Goal: Task Accomplishment & Management: Complete application form

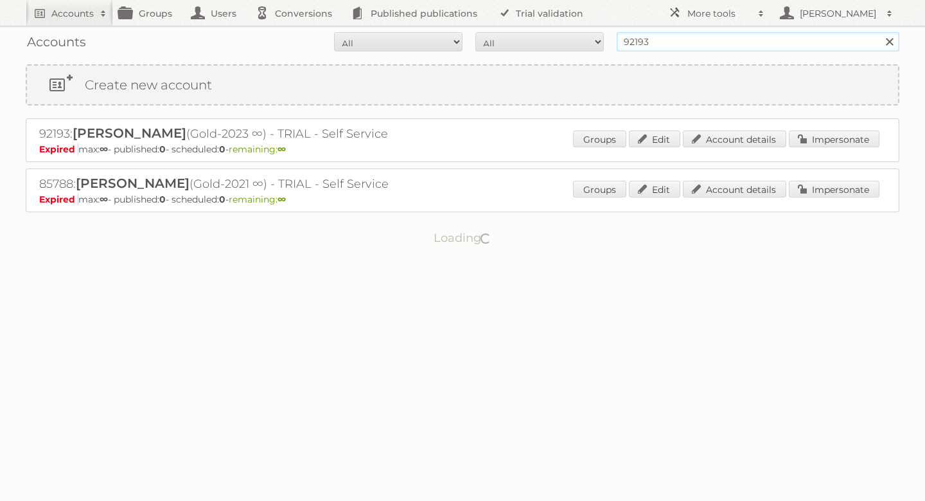
click at [747, 44] on input "92193" at bounding box center [758, 41] width 283 height 19
type input "jafra"
click at [880, 32] on input "Search" at bounding box center [889, 41] width 19 height 19
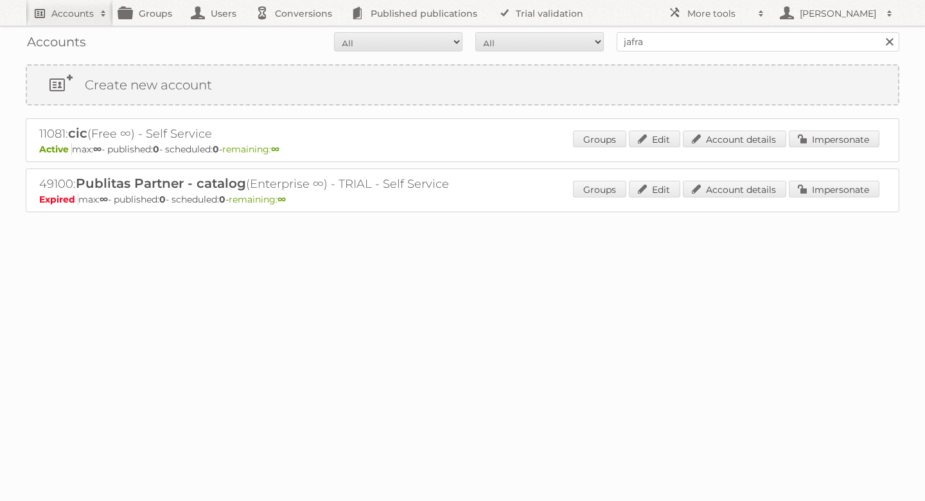
click at [93, 15] on h2 "Accounts" at bounding box center [72, 13] width 42 height 13
click at [4, 64] on div "Accounts All Active Expired Pending All Paid Trials Self service jafra Search C…" at bounding box center [462, 138] width 925 height 276
click at [84, 87] on link "Create new account" at bounding box center [462, 85] width 871 height 39
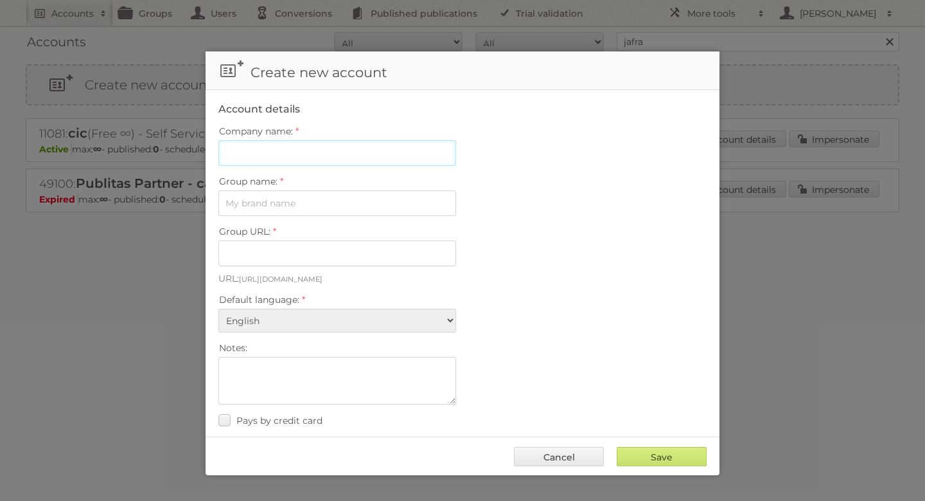
click at [319, 147] on input "Company name:" at bounding box center [337, 153] width 238 height 26
click at [248, 151] on input "Jafra Cosmetics S.A. de C.V." at bounding box center [337, 153] width 238 height 26
type input "JAFRA Cosmetics S.A. de C.V."
click at [342, 206] on input "Group name:" at bounding box center [337, 203] width 238 height 26
type input "Jafra"
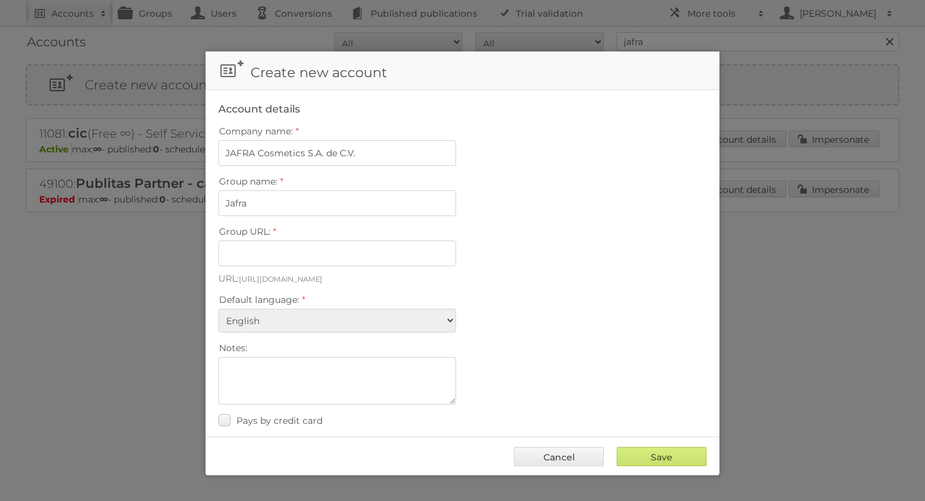
click at [538, 263] on fieldset "Account details Company name: JAFRA Cosmetics S.A. de C.V. Group name: Jafra Gr…" at bounding box center [463, 294] width 514 height 409
type input "jafra"
click at [329, 310] on select "Albanian Arabic Basque Bosnian Bulgarian Catalan Chinese (Simplified) Chinese (…" at bounding box center [337, 320] width 238 height 24
select select "es"
click at [218, 308] on select "Albanian Arabic Basque Bosnian Bulgarian Catalan Chinese (Simplified) Chinese (…" at bounding box center [337, 320] width 238 height 24
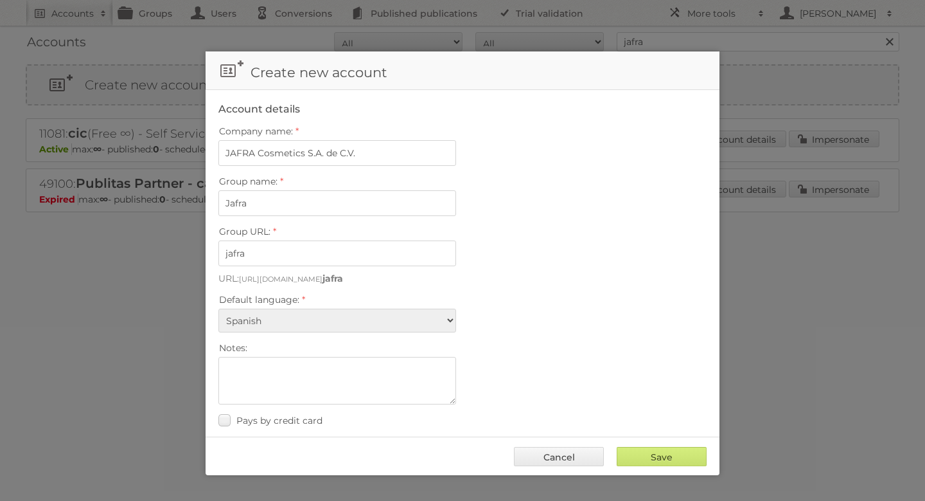
click at [594, 298] on label "Default language:" at bounding box center [462, 299] width 488 height 18
click at [456, 308] on select "Albanian Arabic Basque Bosnian Bulgarian Catalan Chinese (Simplified) Chinese (…" at bounding box center [337, 320] width 238 height 24
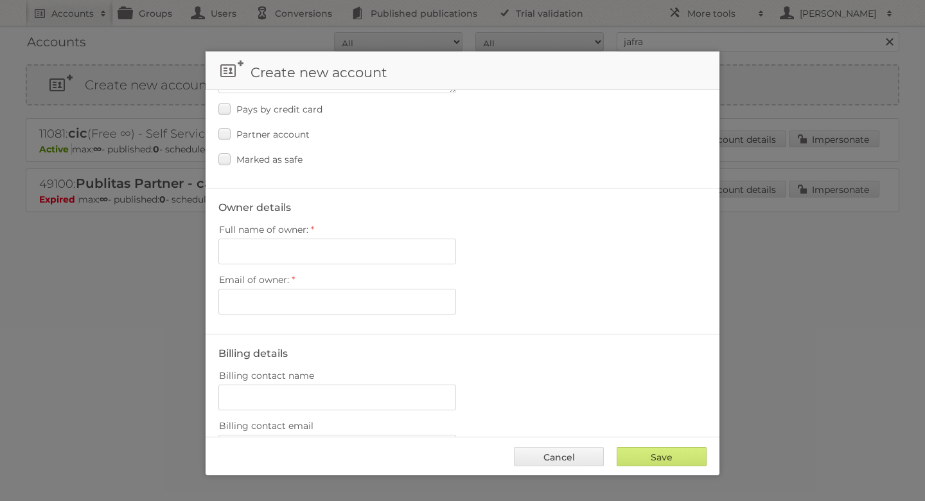
scroll to position [328, 0]
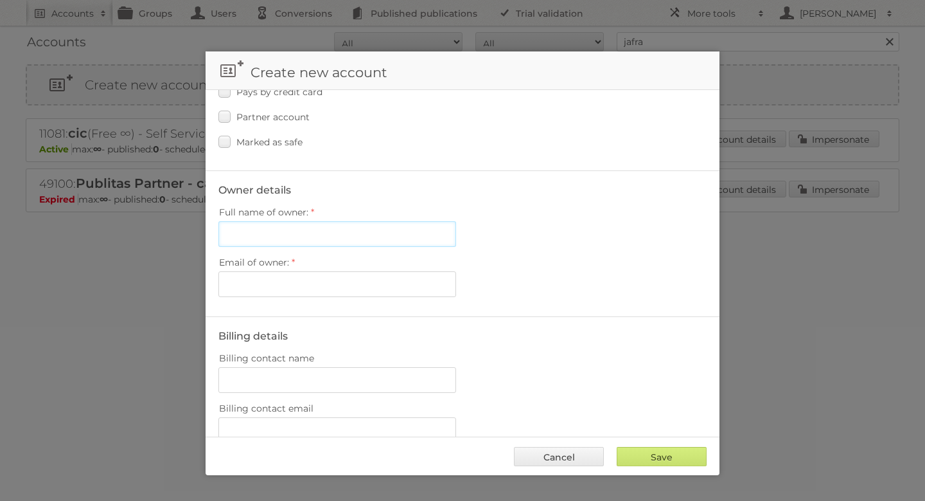
click at [314, 232] on input "Full name of owner:" at bounding box center [337, 234] width 238 height 26
paste input "Irving_Campos@jafra.com.mx"
type input "Irving_Campos@jafra.com.mx"
click at [400, 271] on input "Email of owner:" at bounding box center [337, 284] width 238 height 26
paste input "Irving_Campos@jafra.com.mx"
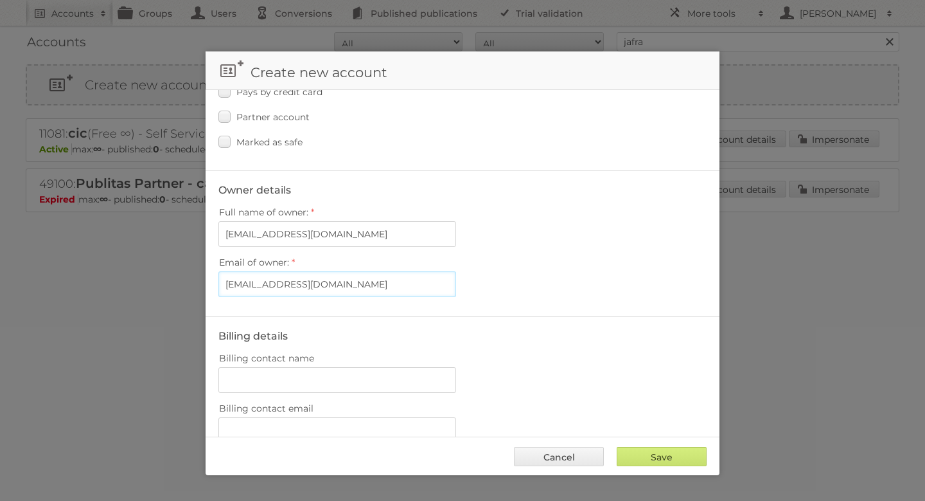
type input "Irving_Campos@jafra.com.mx"
click at [394, 222] on input "Irving_Campos@jafra.com.mx" at bounding box center [337, 234] width 238 height 26
type input "Irving Campos"
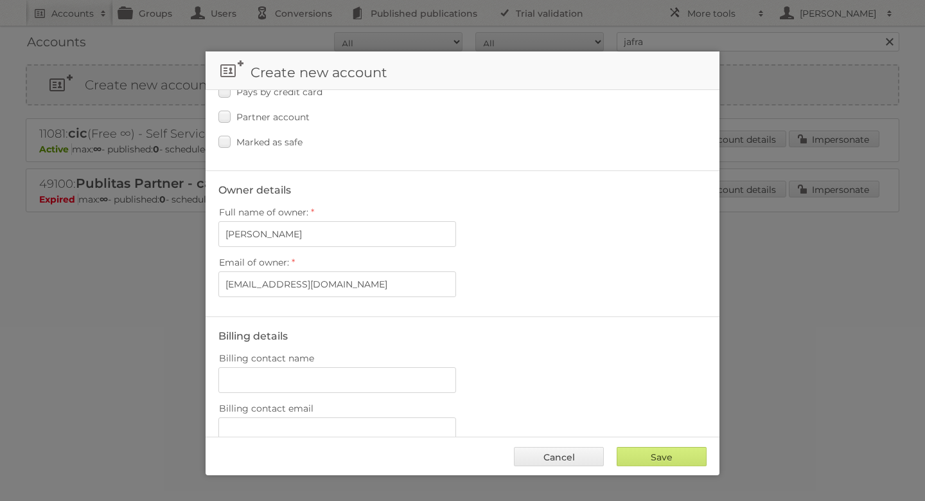
click at [535, 297] on fieldset "Owner details Full name of owner: Irving Campos Email of owner: Irving_Campos@j…" at bounding box center [463, 243] width 514 height 146
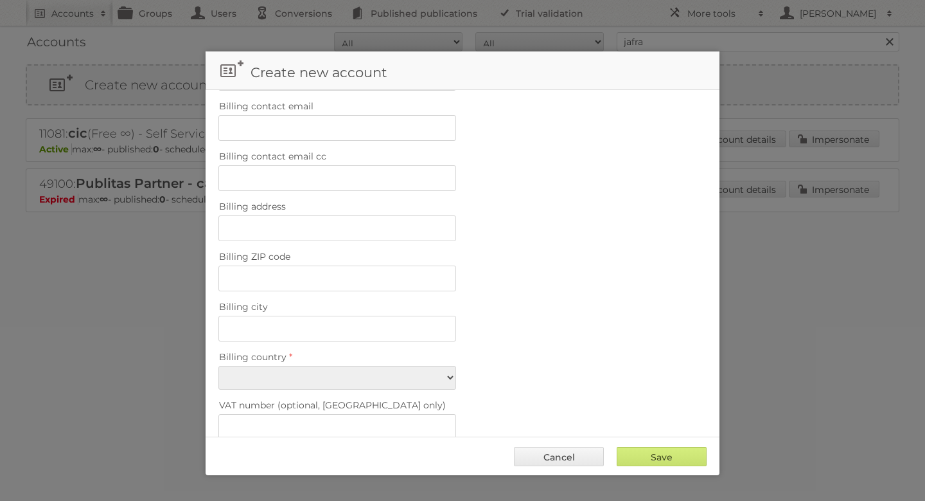
scroll to position [638, 0]
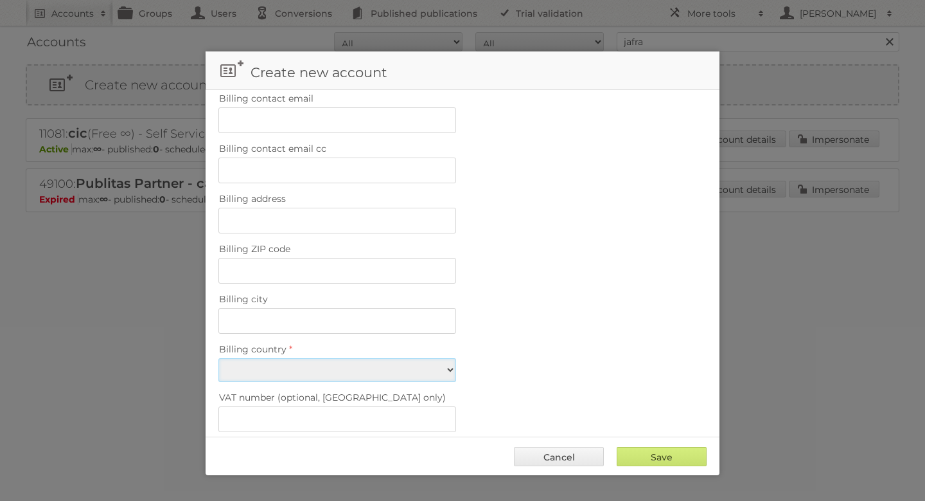
click at [430, 360] on select "Afghanistan Åland Islands Albania Algeria American Samoa Andorra Angola Anguill…" at bounding box center [337, 370] width 238 height 24
select select "MX"
click at [218, 358] on select "Afghanistan Åland Islands Albania Algeria American Samoa Andorra Angola Anguill…" at bounding box center [337, 370] width 238 height 24
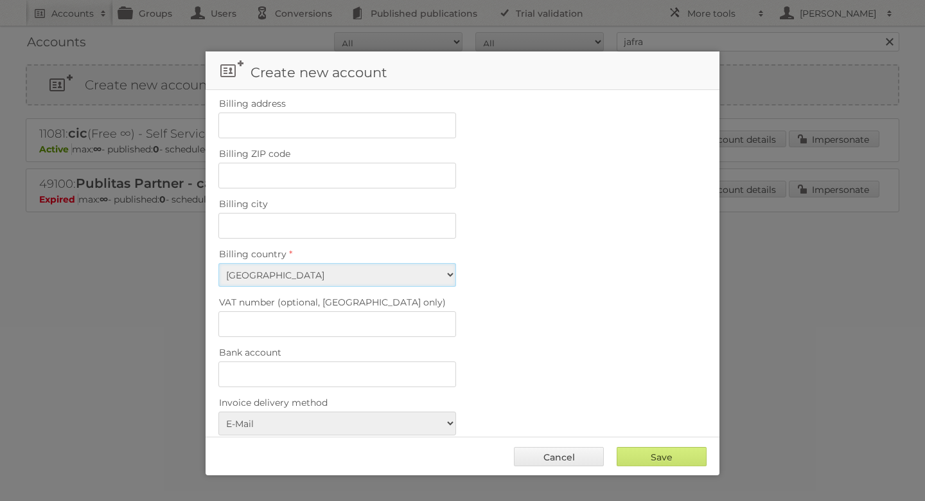
scroll to position [829, 0]
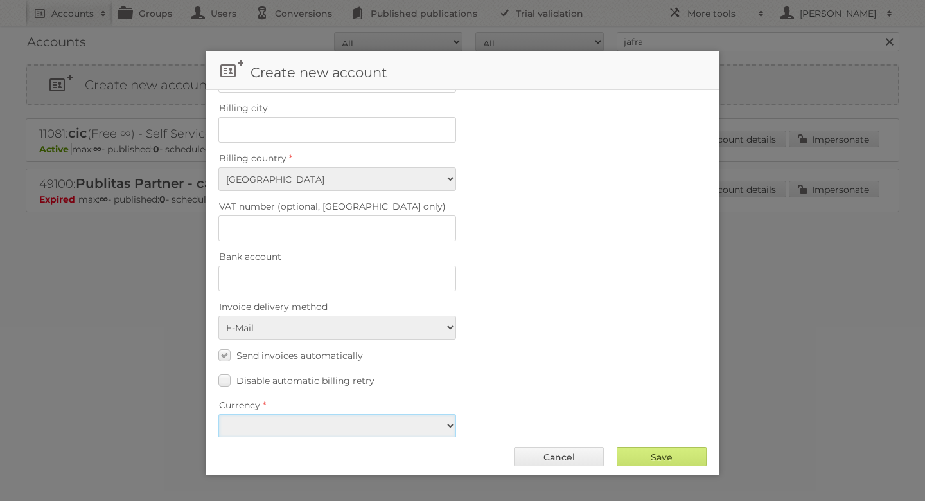
click at [297, 414] on select "EUR USD" at bounding box center [337, 426] width 238 height 24
select select "usd"
click at [218, 414] on select "EUR USD" at bounding box center [337, 426] width 238 height 24
click at [290, 350] on span "Send invoices automatically" at bounding box center [299, 356] width 127 height 12
click at [0, 0] on input "Send invoices automatically" at bounding box center [0, 0] width 0 height 0
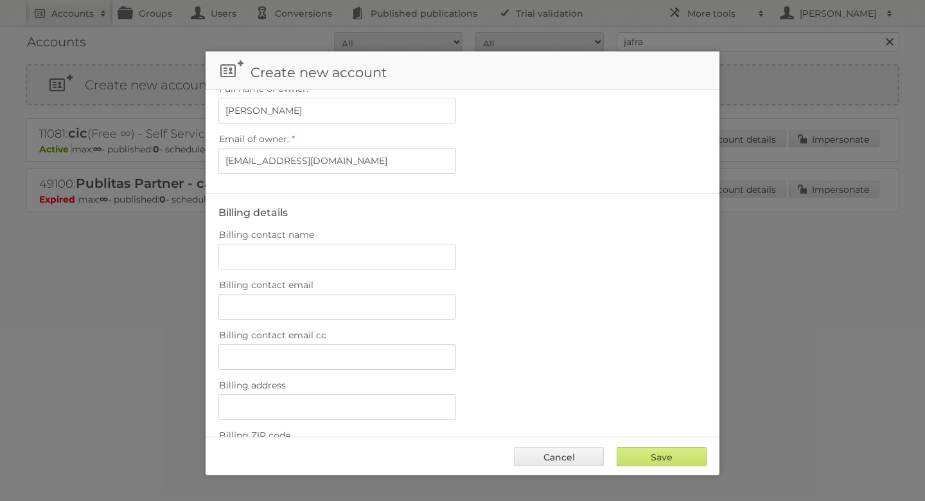
scroll to position [0, 0]
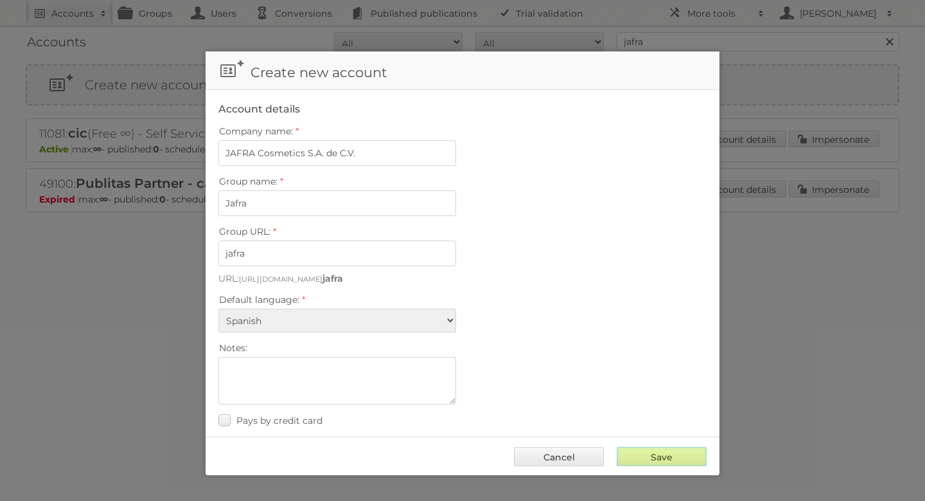
click at [654, 457] on input "Save" at bounding box center [662, 456] width 90 height 19
type input "Save"
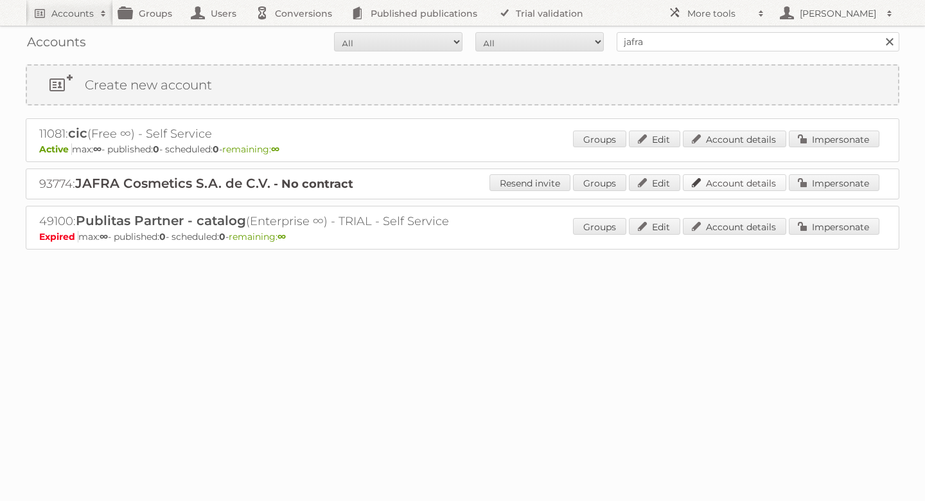
click at [751, 179] on link "Account details" at bounding box center [734, 182] width 103 height 17
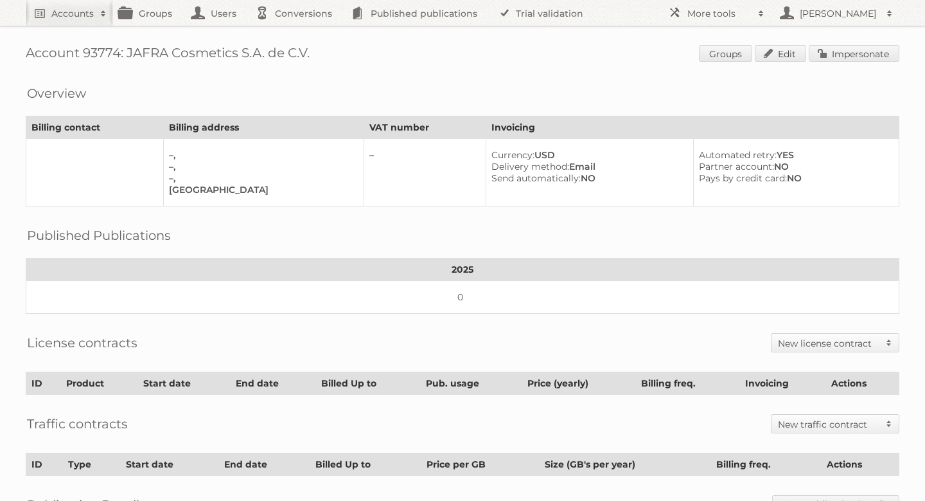
click at [787, 344] on h2 "New license contract" at bounding box center [829, 343] width 102 height 13
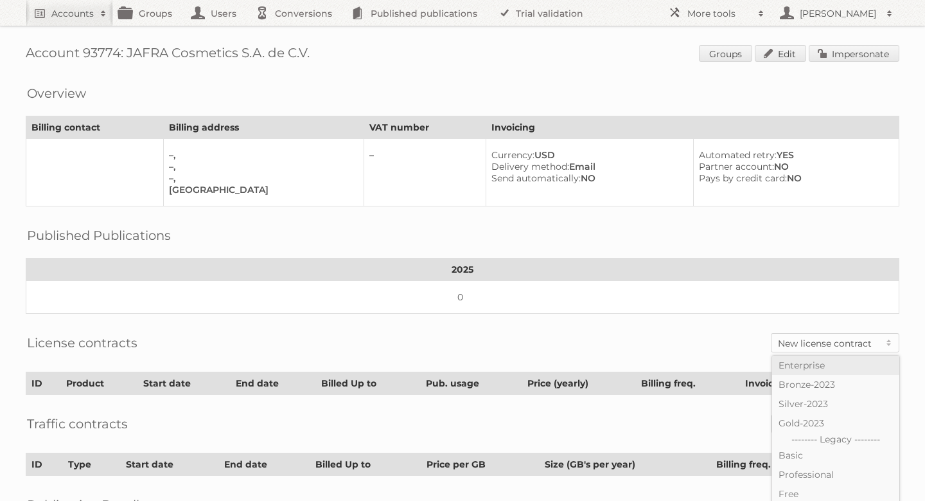
click at [806, 355] on link "Enterprise" at bounding box center [835, 364] width 127 height 19
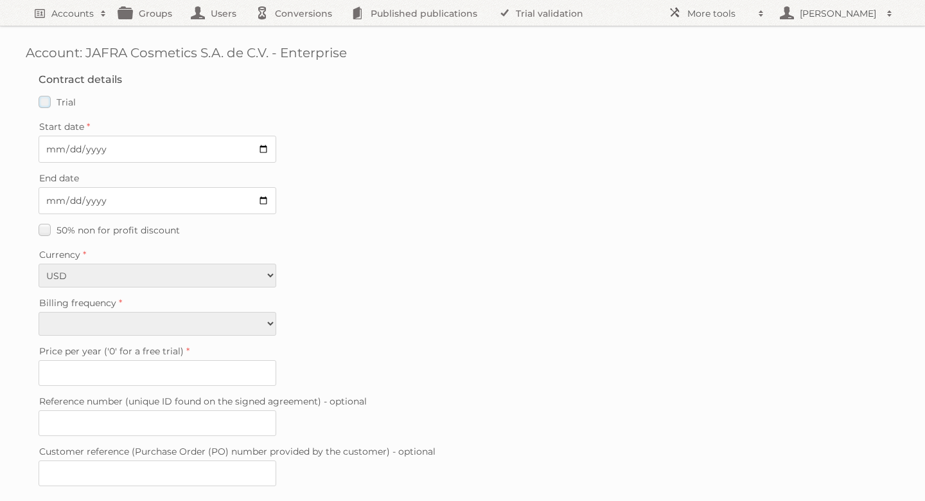
click at [55, 107] on label "Trial" at bounding box center [57, 102] width 37 height 19
click at [0, 0] on input "Trial" at bounding box center [0, 0] width 0 height 0
type input "0"
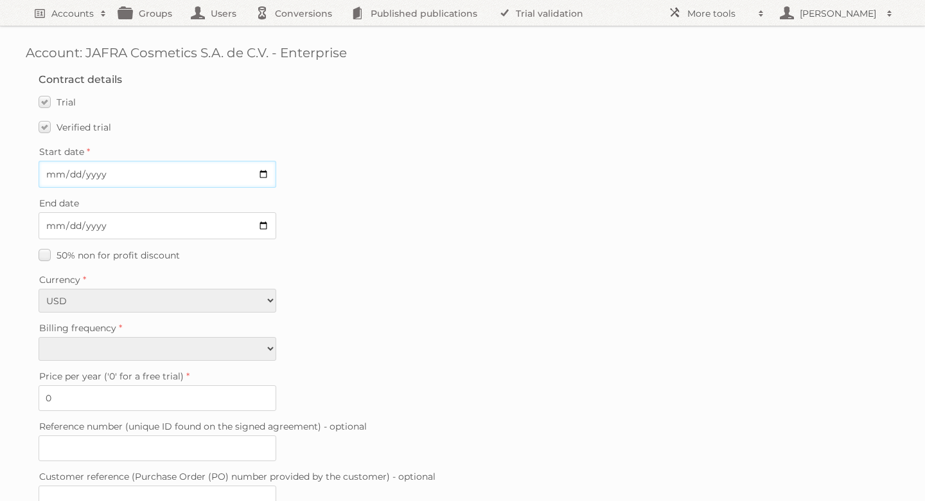
click at [262, 182] on input "Start date" at bounding box center [158, 174] width 238 height 27
click at [263, 179] on input "Start date" at bounding box center [158, 174] width 238 height 27
click at [264, 177] on input "Start date" at bounding box center [158, 174] width 238 height 27
type input "[DATE]"
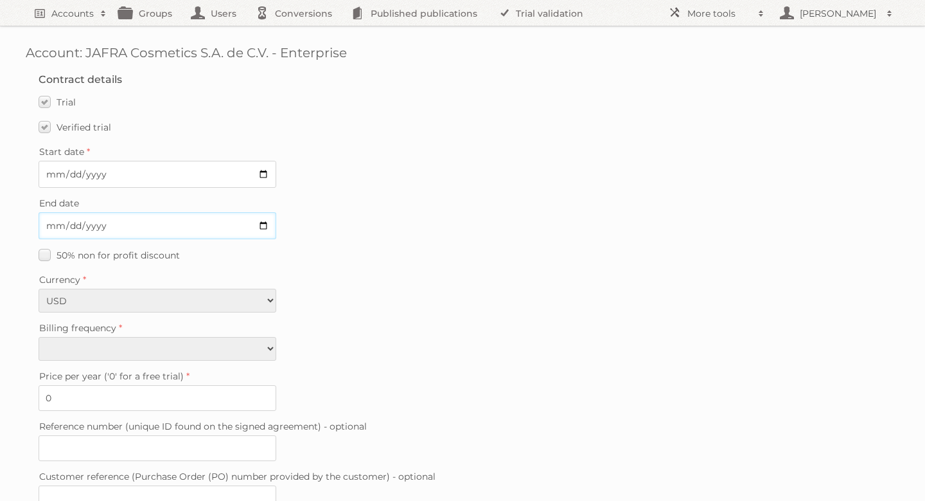
click at [264, 226] on input "End date" at bounding box center [158, 225] width 238 height 27
type input "[DATE]"
click at [157, 346] on select "Monthly Quarterly Yearly Every 2 years" at bounding box center [158, 349] width 238 height 24
select select "yearly"
click at [39, 337] on select "Monthly Quarterly Yearly Every 2 years" at bounding box center [158, 349] width 238 height 24
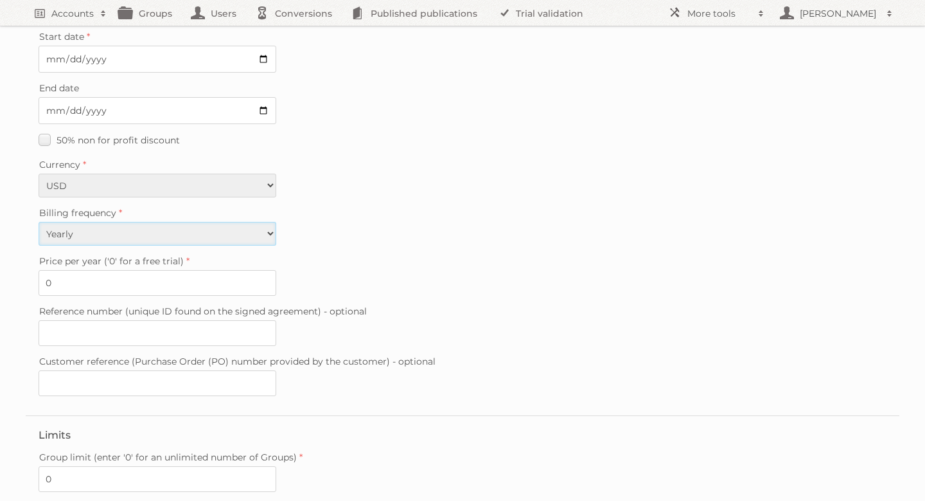
scroll to position [166, 0]
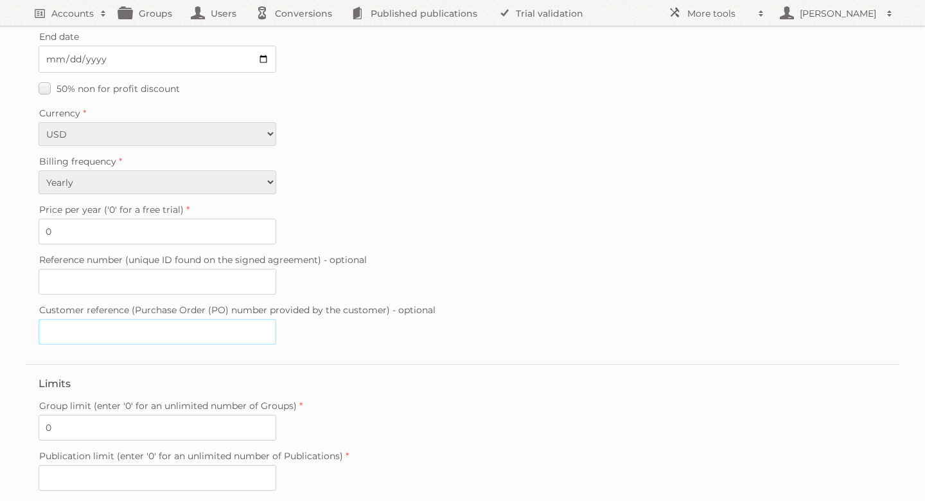
click at [246, 332] on input "Customer reference (Purchase Order (PO) number provided by the customer) - opti…" at bounding box center [158, 332] width 238 height 26
click at [462, 328] on div "Customer reference (Purchase Order (PO) number provided by the customer) - opti…" at bounding box center [463, 323] width 848 height 44
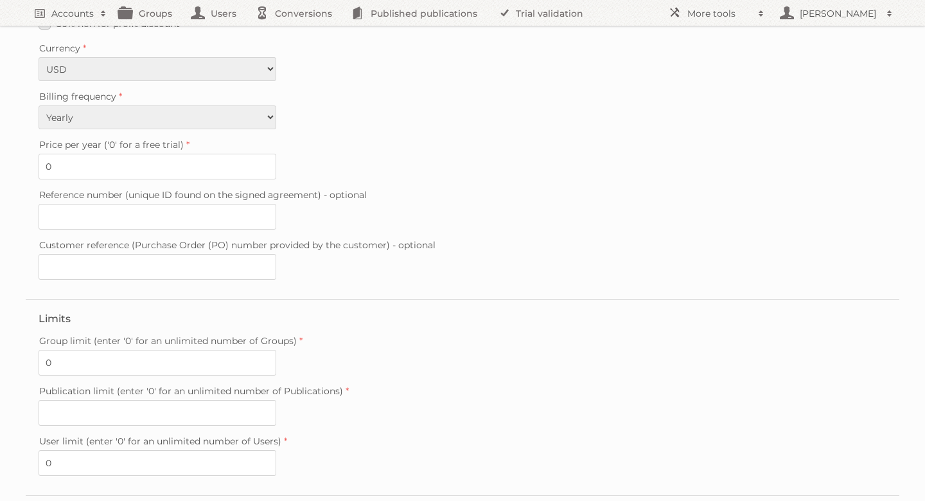
scroll to position [247, 0]
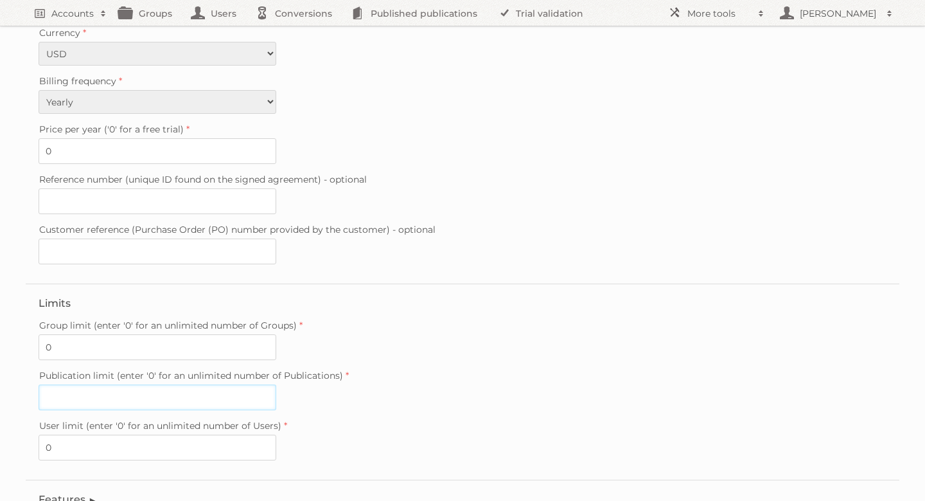
click at [179, 391] on input "Publication limit (enter '0' for an unlimited number of Publications)" at bounding box center [158, 397] width 238 height 26
type input "0"
click at [445, 324] on label "Group limit (enter '0' for an unlimited number of Groups)" at bounding box center [463, 325] width 848 height 18
click at [276, 334] on input "0" at bounding box center [158, 347] width 238 height 26
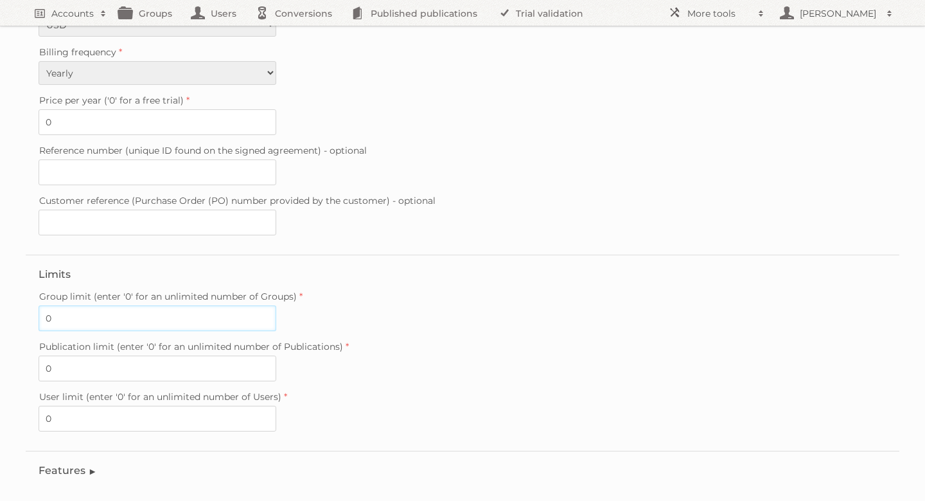
scroll to position [343, 0]
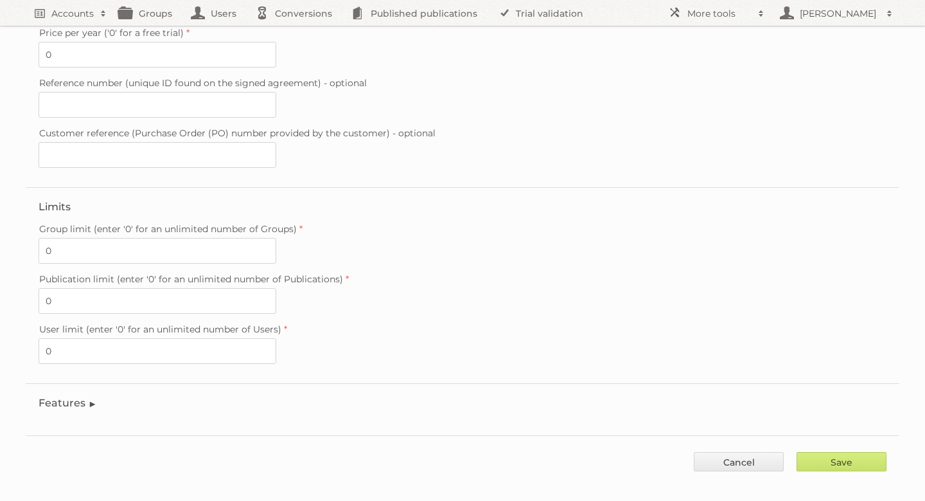
click at [78, 396] on legend "Features" at bounding box center [68, 402] width 58 height 12
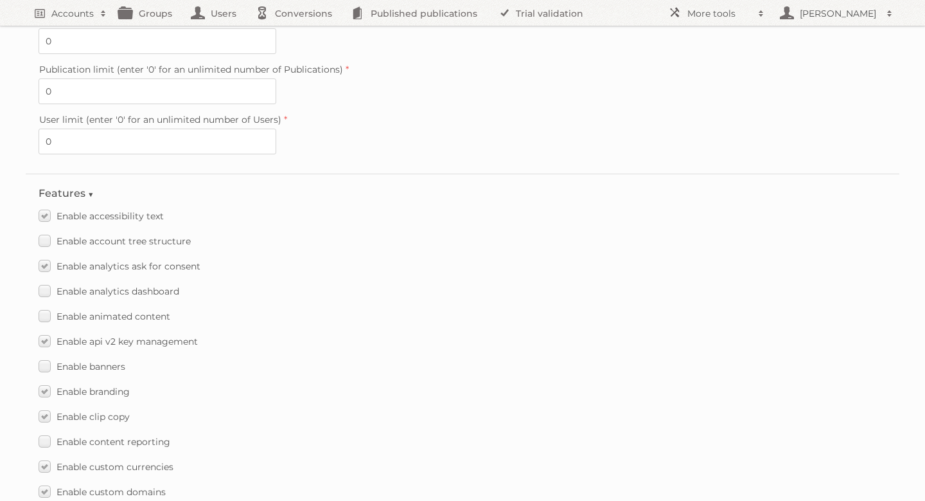
scroll to position [556, 0]
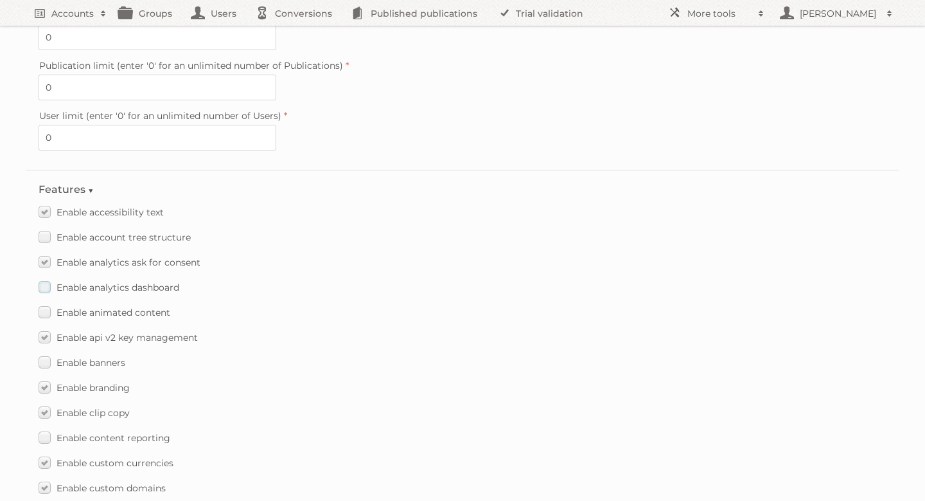
click at [142, 281] on span "Enable analytics dashboard" at bounding box center [118, 287] width 123 height 12
click at [0, 0] on input "Enable analytics dashboard" at bounding box center [0, 0] width 0 height 0
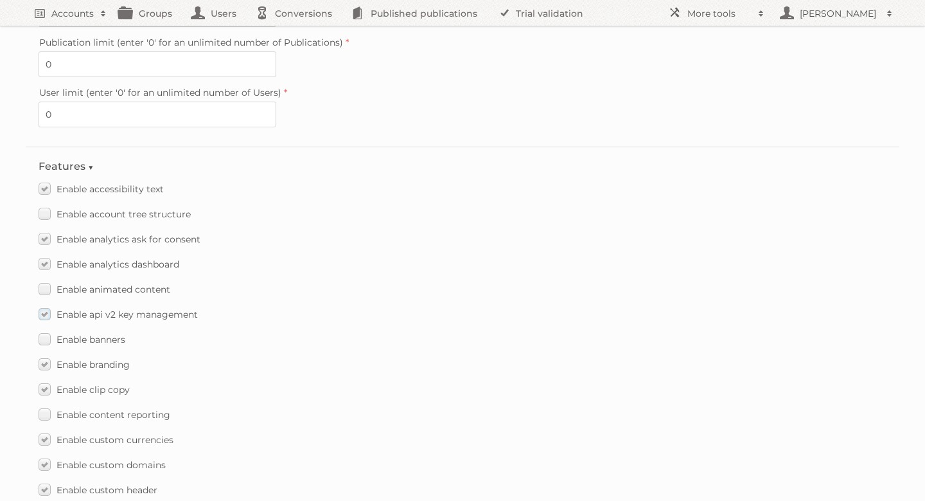
scroll to position [602, 0]
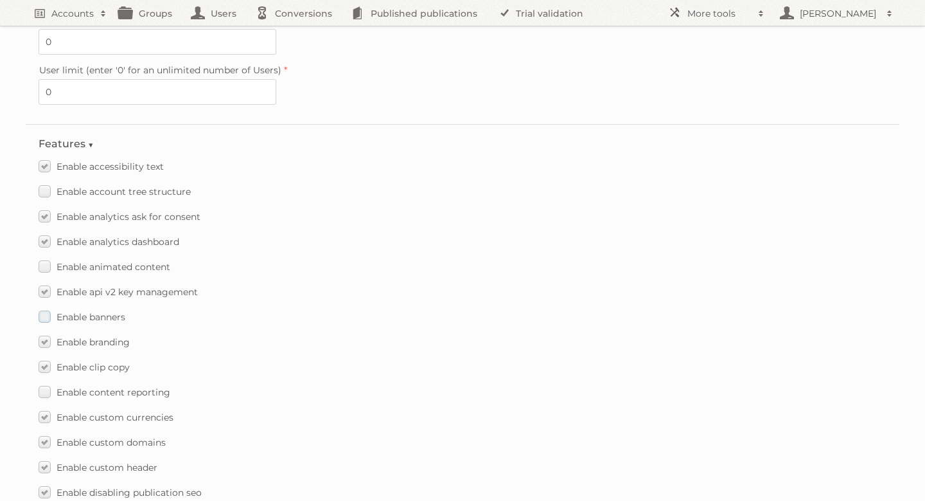
click at [87, 311] on span "Enable banners" at bounding box center [91, 317] width 69 height 12
click at [0, 0] on input "Enable banners" at bounding box center [0, 0] width 0 height 0
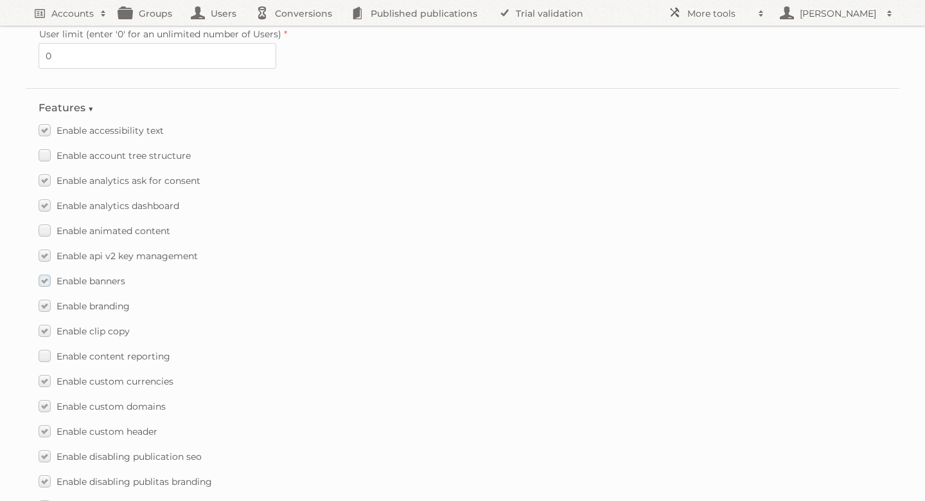
scroll to position [640, 0]
click at [121, 223] on span "Enable animated content" at bounding box center [114, 229] width 114 height 12
click at [0, 0] on input "Enable animated content" at bounding box center [0, 0] width 0 height 0
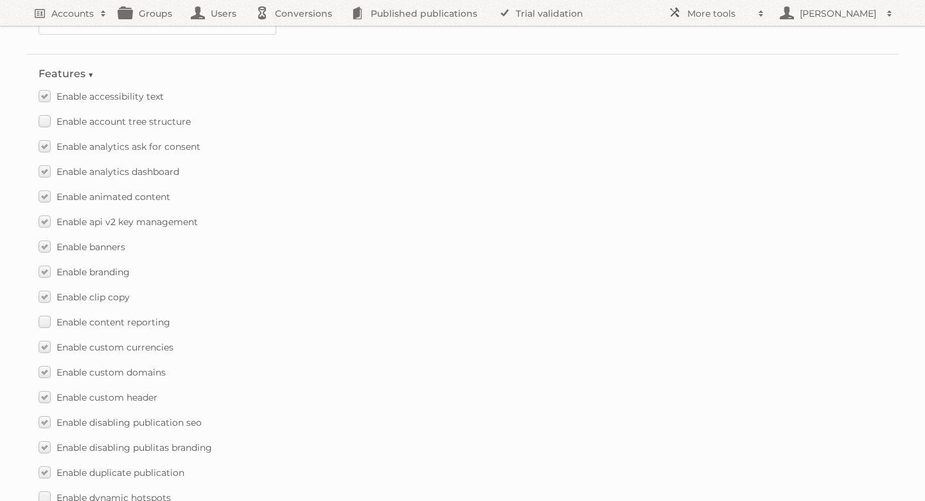
scroll to position [677, 0]
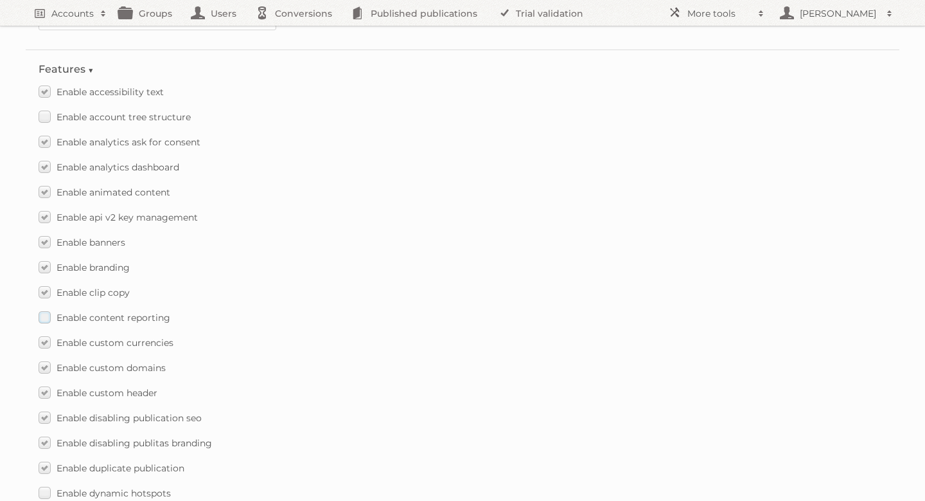
click at [156, 312] on span "Enable content reporting" at bounding box center [114, 318] width 114 height 12
click at [0, 0] on input "Enable content reporting" at bounding box center [0, 0] width 0 height 0
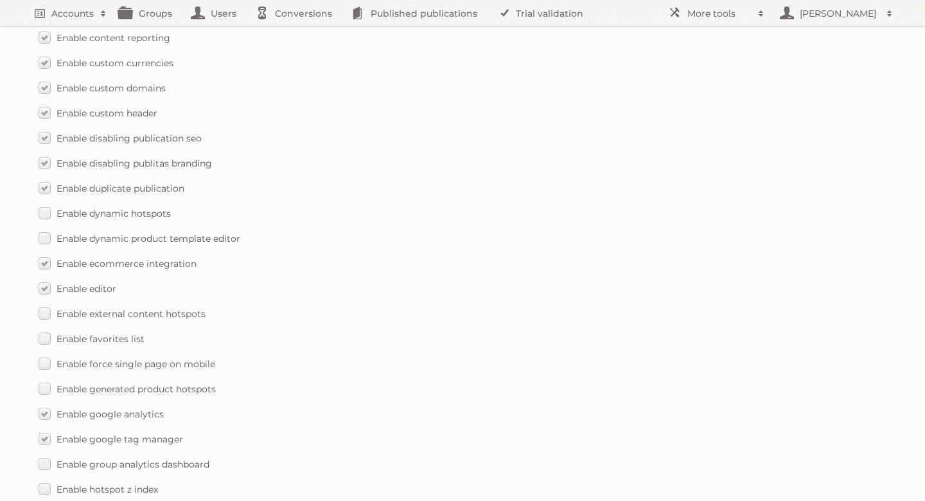
scroll to position [970, 0]
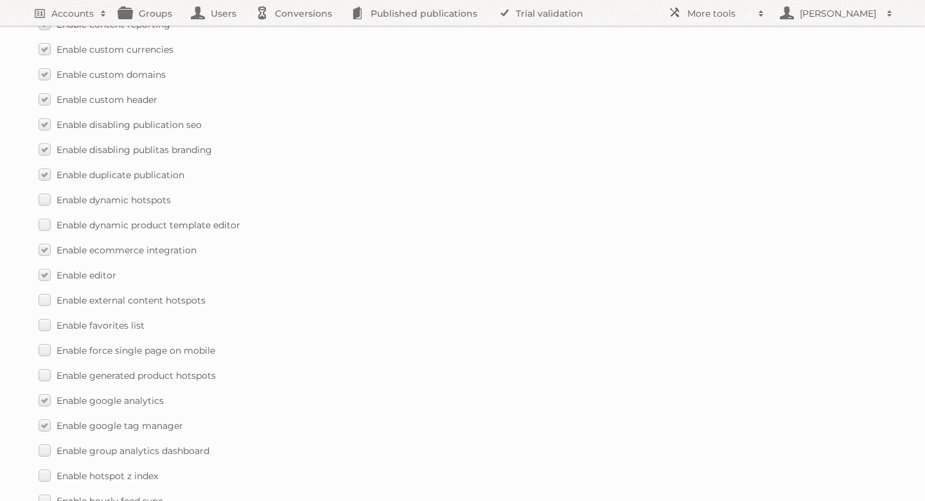
click at [48, 316] on label "Enable favorites list" at bounding box center [92, 325] width 106 height 19
click at [0, 0] on input "Enable favorites list" at bounding box center [0, 0] width 0 height 0
click at [157, 292] on span "Enable external content hotspots" at bounding box center [131, 298] width 149 height 12
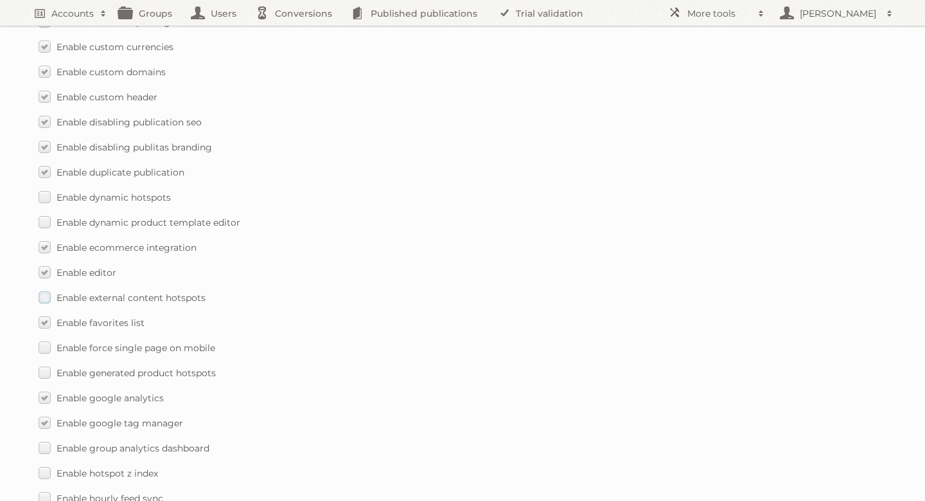
click at [0, 0] on input "Enable external content hotspots" at bounding box center [0, 0] width 0 height 0
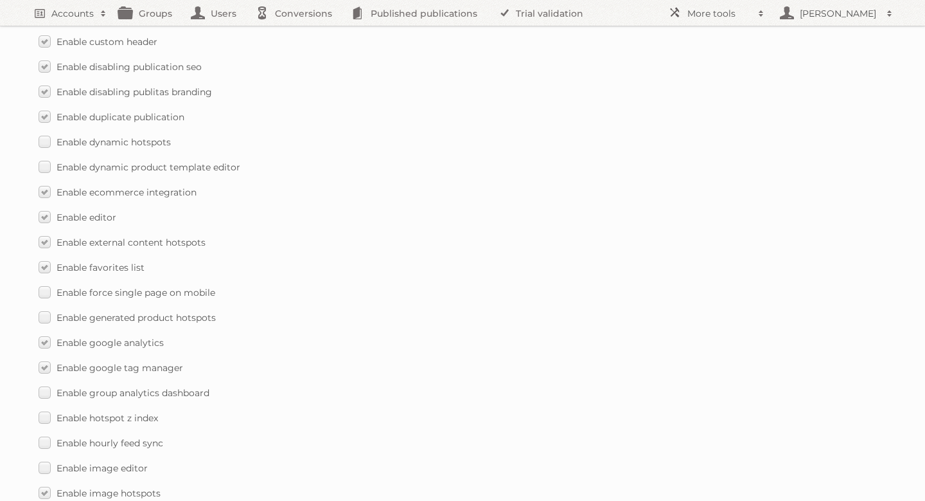
scroll to position [1028, 0]
click at [166, 286] on span "Enable force single page on mobile" at bounding box center [136, 292] width 159 height 12
click at [0, 0] on input "Enable force single page on mobile" at bounding box center [0, 0] width 0 height 0
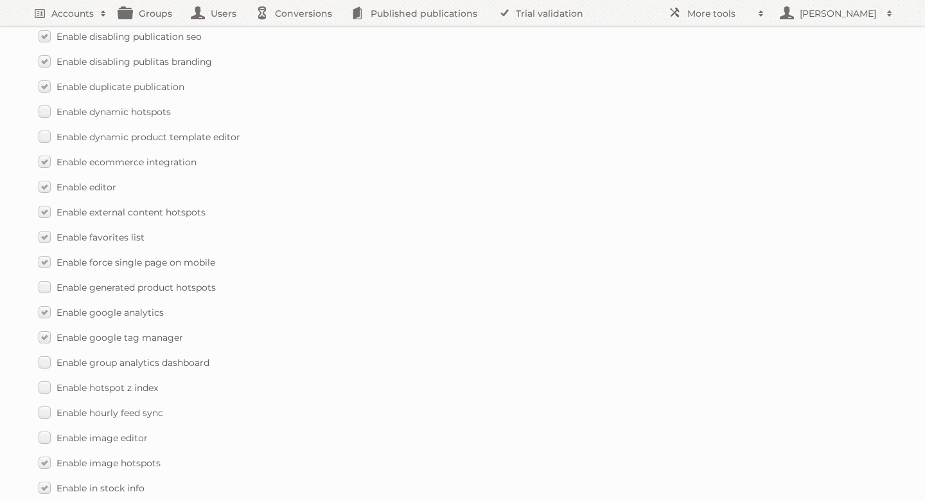
scroll to position [1067, 0]
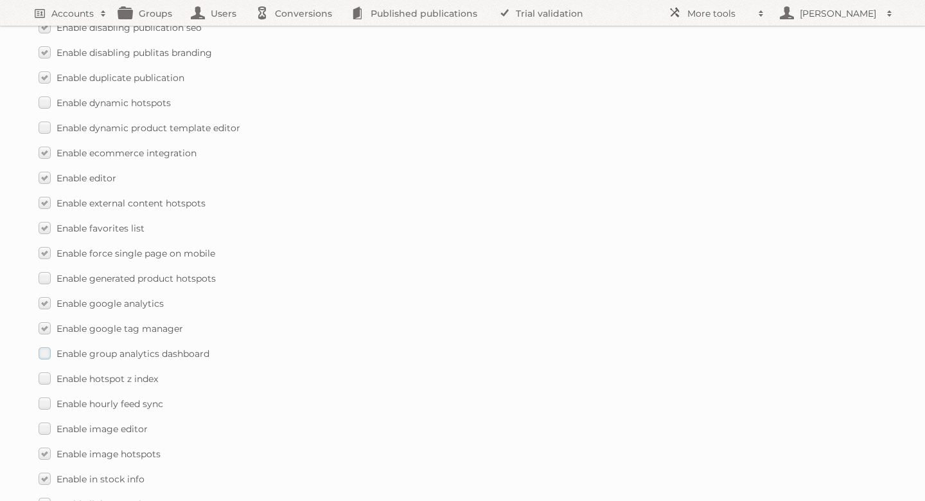
click at [118, 348] on span "Enable group analytics dashboard" at bounding box center [133, 354] width 153 height 12
click at [0, 0] on input "Enable group analytics dashboard" at bounding box center [0, 0] width 0 height 0
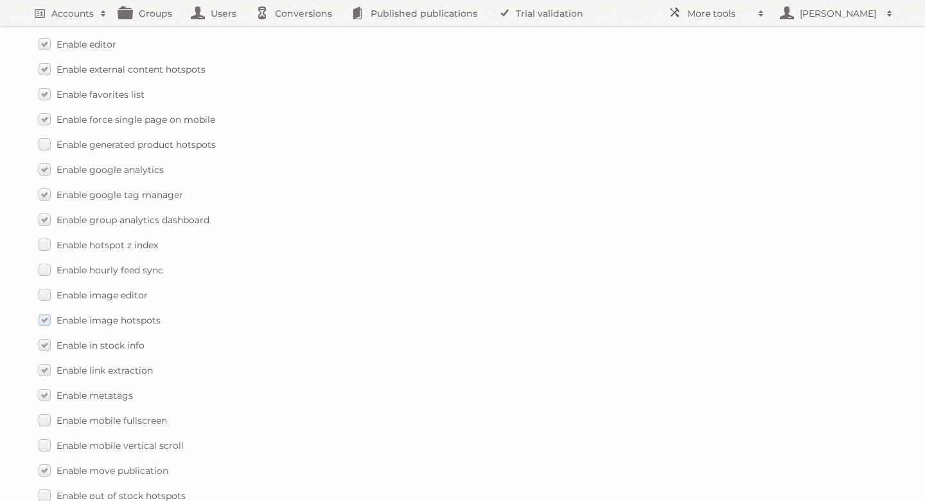
scroll to position [1201, 0]
click at [108, 289] on span "Enable image editor" at bounding box center [102, 295] width 91 height 12
click at [0, 0] on input "Enable image editor" at bounding box center [0, 0] width 0 height 0
click at [114, 263] on span "Enable hourly feed sync" at bounding box center [110, 269] width 107 height 12
click at [0, 0] on input "Enable hourly feed sync" at bounding box center [0, 0] width 0 height 0
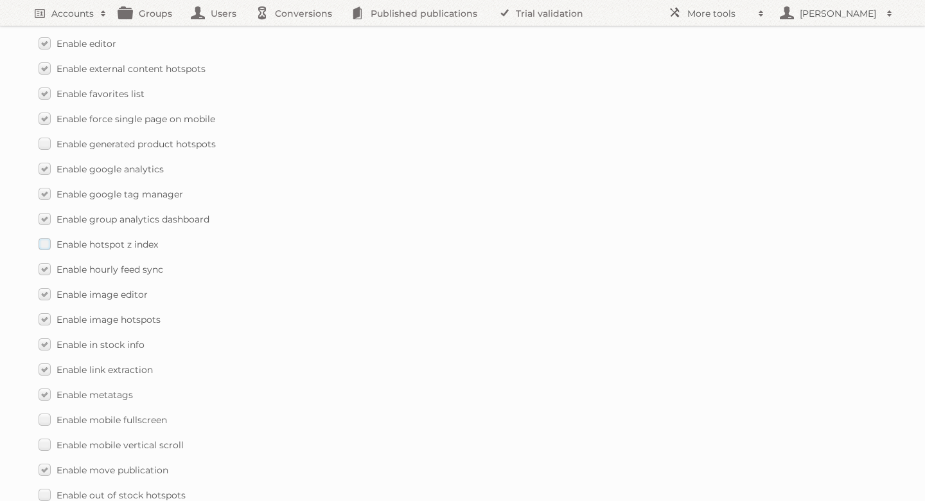
click at [112, 240] on label "Enable hotspot z index" at bounding box center [99, 244] width 120 height 19
click at [0, 0] on input "Enable hotspot z index" at bounding box center [0, 0] width 0 height 0
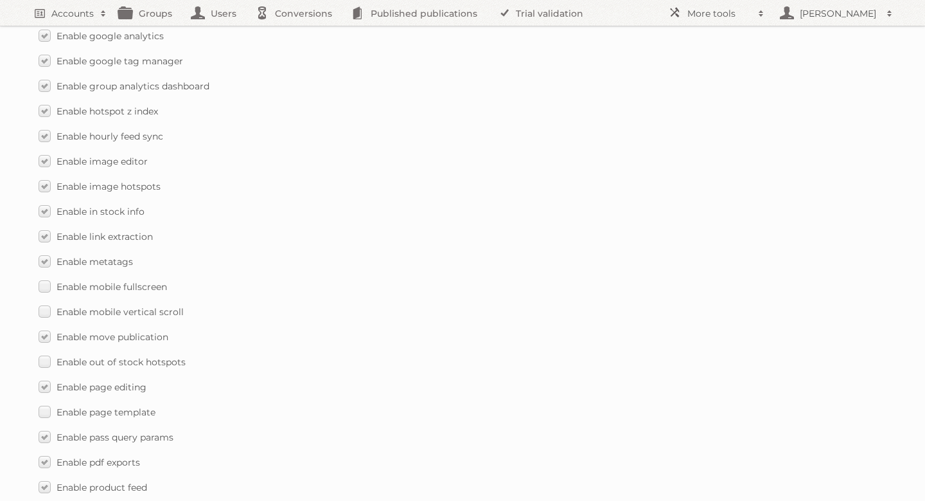
scroll to position [1335, 0]
click at [156, 280] on span "Enable mobile fullscreen" at bounding box center [112, 286] width 111 height 12
click at [0, 0] on input "Enable mobile fullscreen" at bounding box center [0, 0] width 0 height 0
click at [156, 305] on span "Enable mobile vertical scroll" at bounding box center [120, 311] width 127 height 12
click at [0, 0] on input "Enable mobile vertical scroll" at bounding box center [0, 0] width 0 height 0
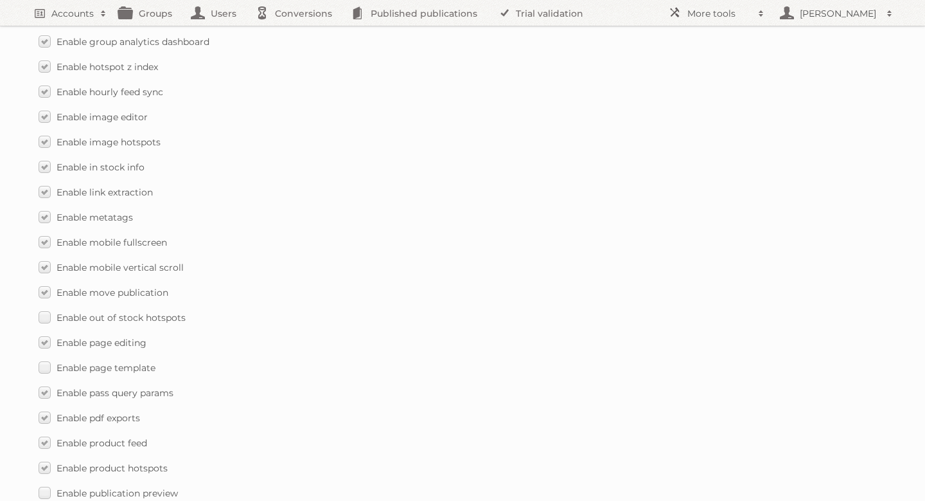
scroll to position [1406, 0]
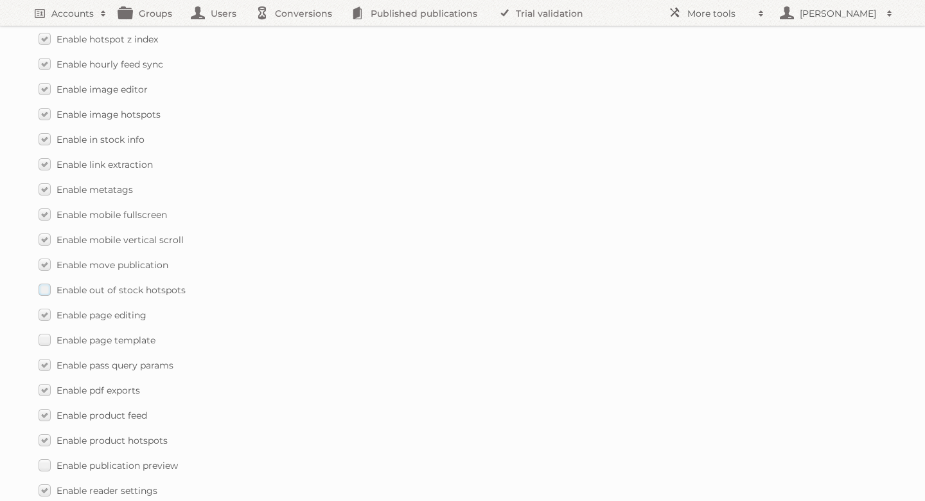
click at [143, 284] on span "Enable out of stock hotspots" at bounding box center [121, 290] width 129 height 12
click at [0, 0] on input "Enable out of stock hotspots" at bounding box center [0, 0] width 0 height 0
click at [125, 260] on span "Enable related publications list" at bounding box center [126, 266] width 138 height 12
click at [0, 0] on input "Enable related publications list" at bounding box center [0, 0] width 0 height 0
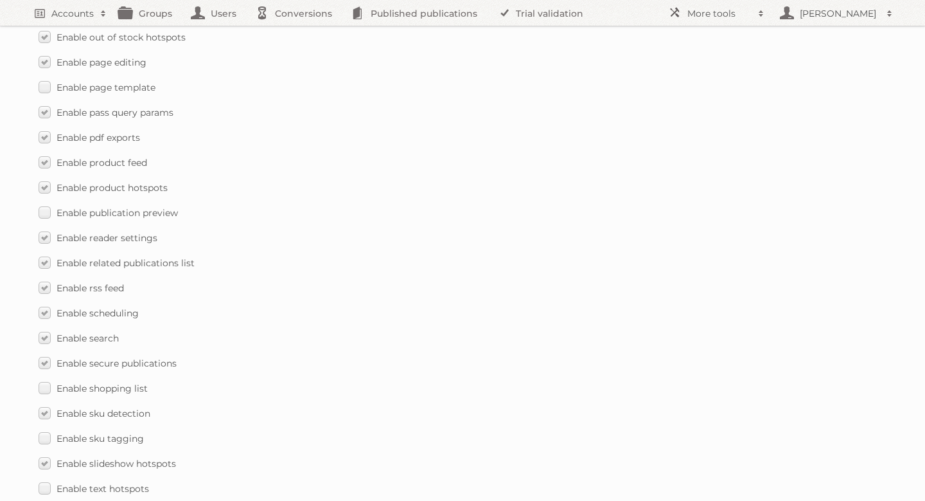
scroll to position [1754, 0]
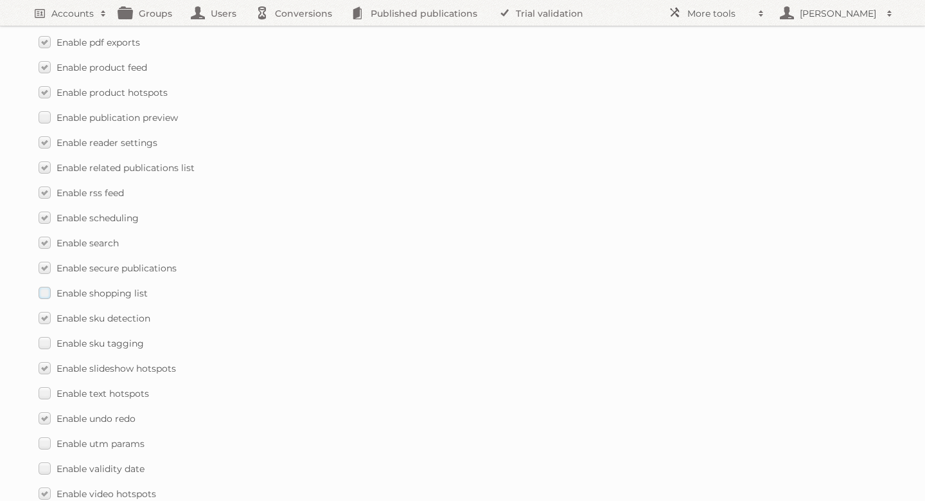
click at [104, 289] on label "Enable shopping list" at bounding box center [93, 292] width 109 height 19
click at [0, 0] on input "Enable shopping list" at bounding box center [0, 0] width 0 height 0
click at [105, 337] on span "Enable sku tagging" at bounding box center [100, 343] width 87 height 12
click at [0, 0] on input "Enable sku tagging" at bounding box center [0, 0] width 0 height 0
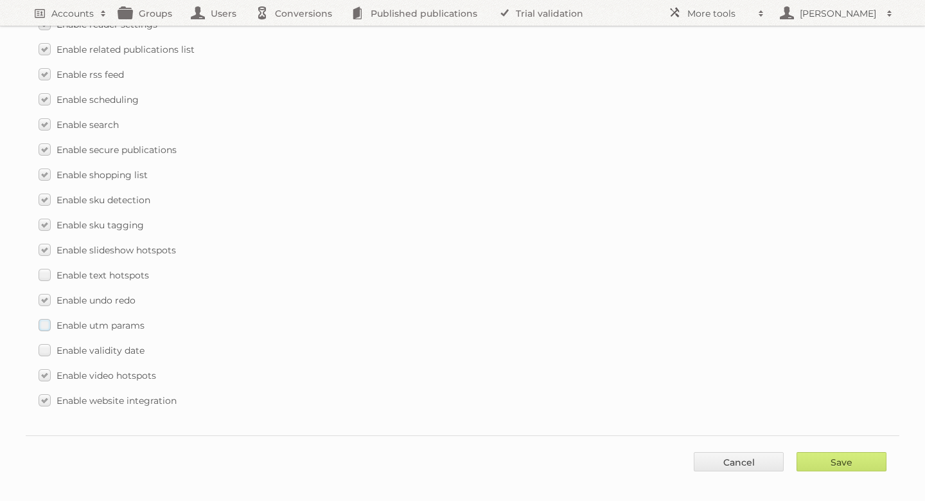
click at [106, 319] on span "Enable utm params" at bounding box center [101, 325] width 88 height 12
click at [0, 0] on input "Enable utm params" at bounding box center [0, 0] width 0 height 0
click at [111, 344] on span "Enable validity date" at bounding box center [101, 350] width 88 height 12
click at [0, 0] on input "Enable validity date" at bounding box center [0, 0] width 0 height 0
click at [821, 452] on input "Save" at bounding box center [842, 461] width 90 height 19
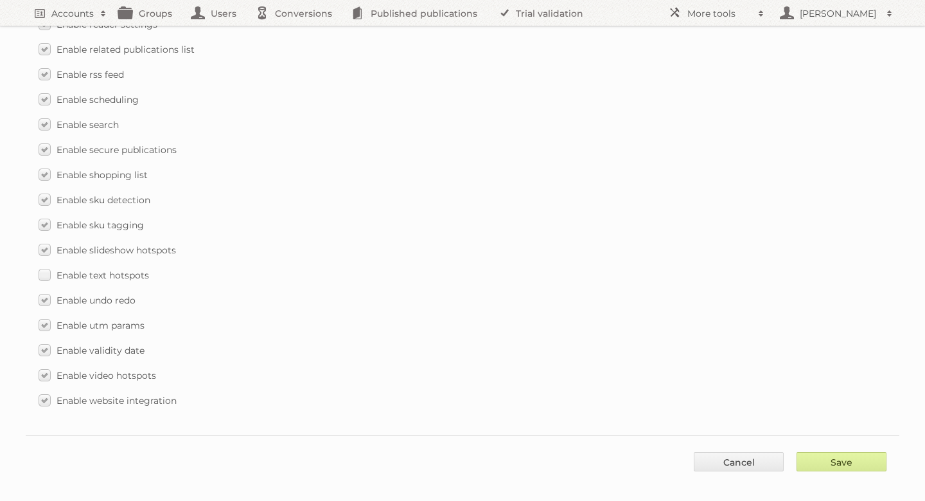
type input "..."
